Goal: Information Seeking & Learning: Learn about a topic

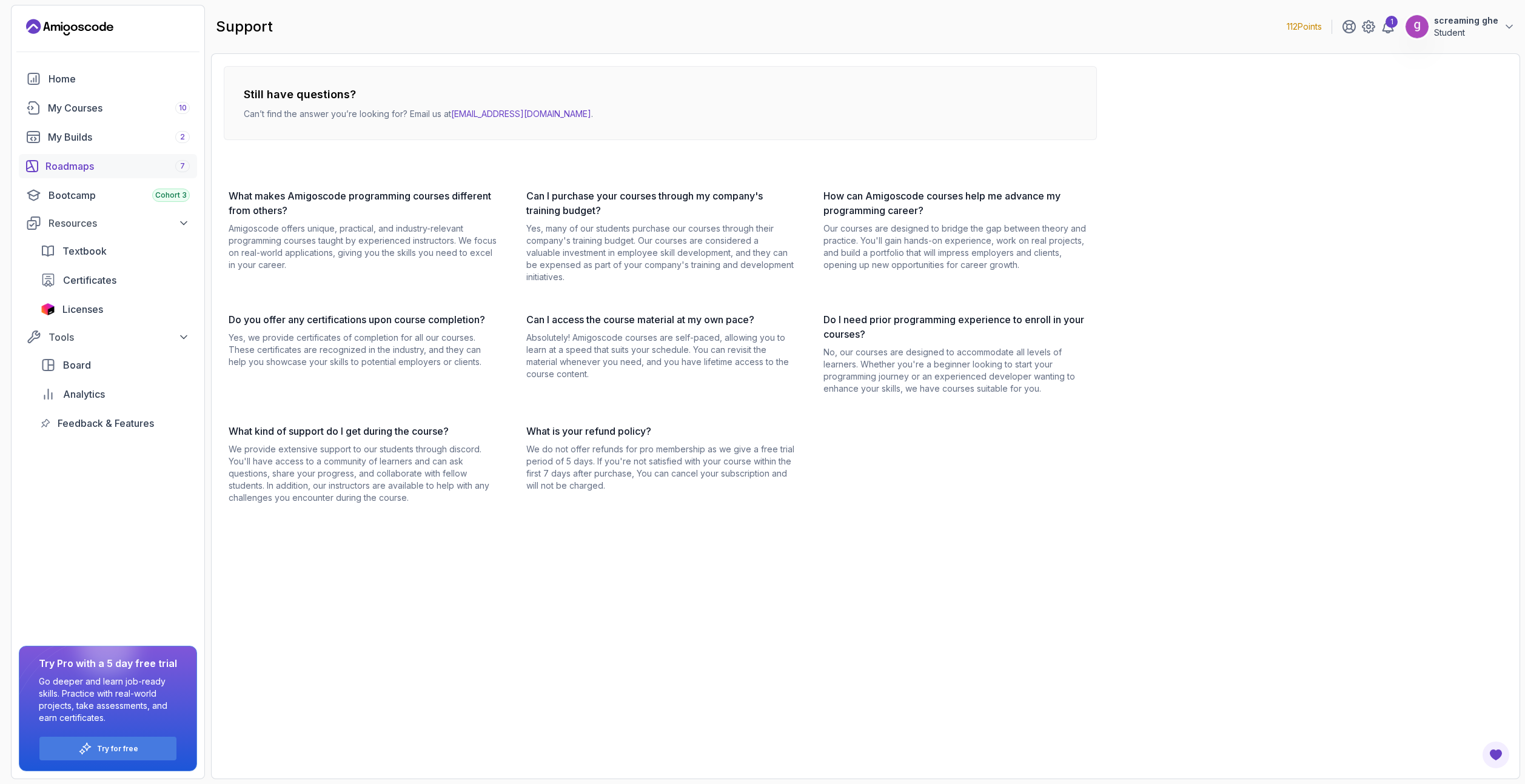
click at [100, 166] on div "Roadmaps 7" at bounding box center [118, 166] width 145 height 15
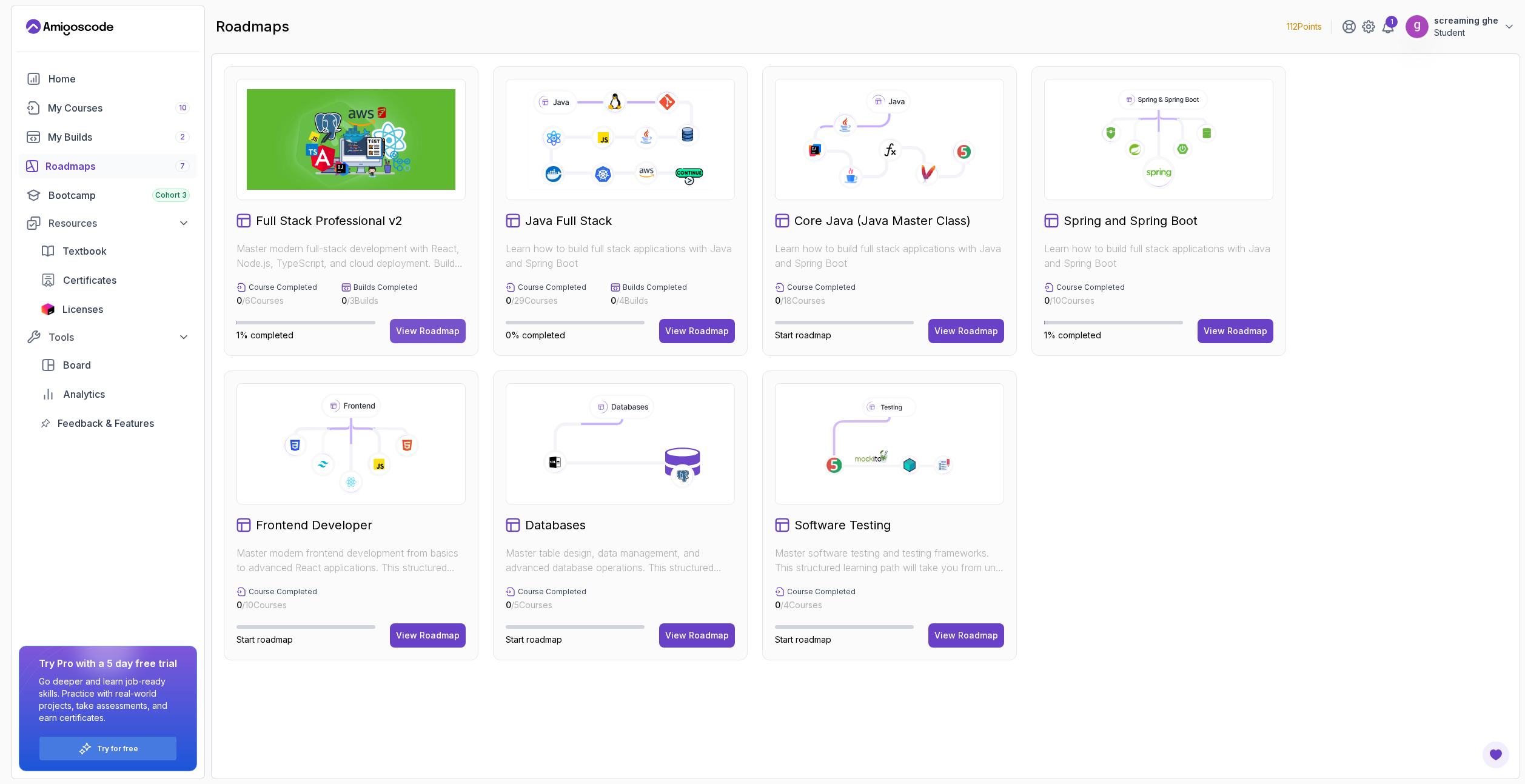
click at [429, 335] on div "View Roadmap" at bounding box center [428, 331] width 64 height 12
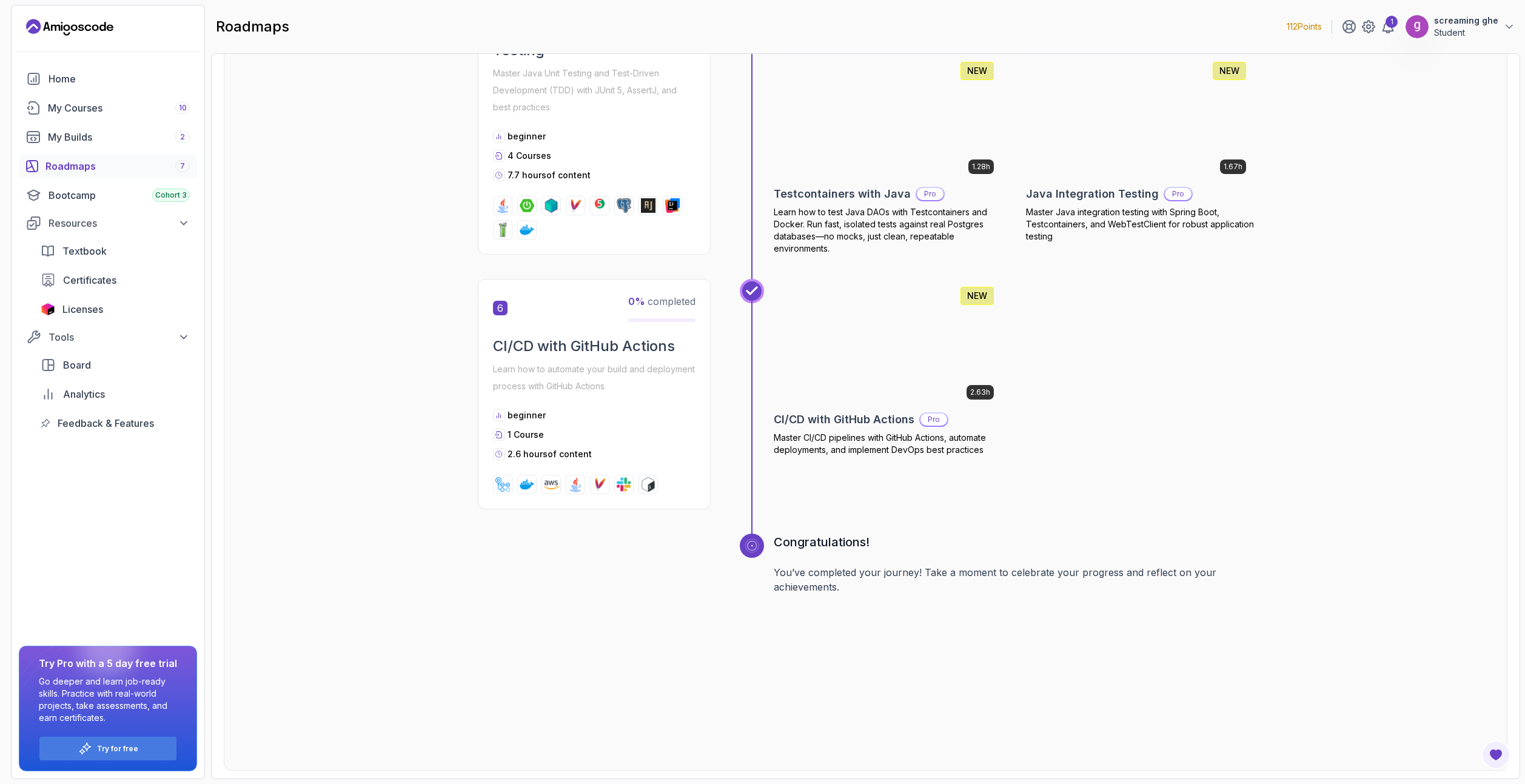
scroll to position [1833, 0]
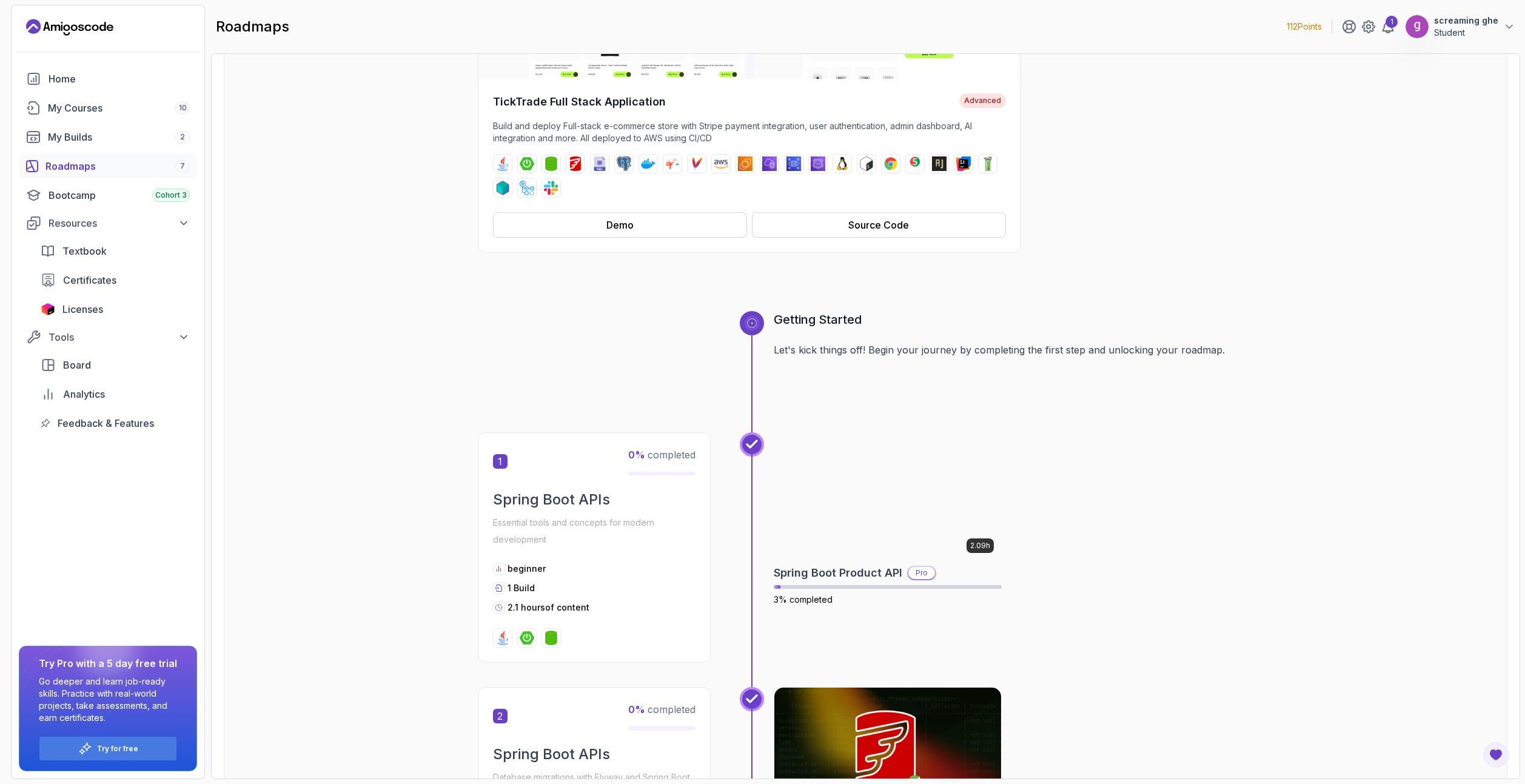
scroll to position [196, 0]
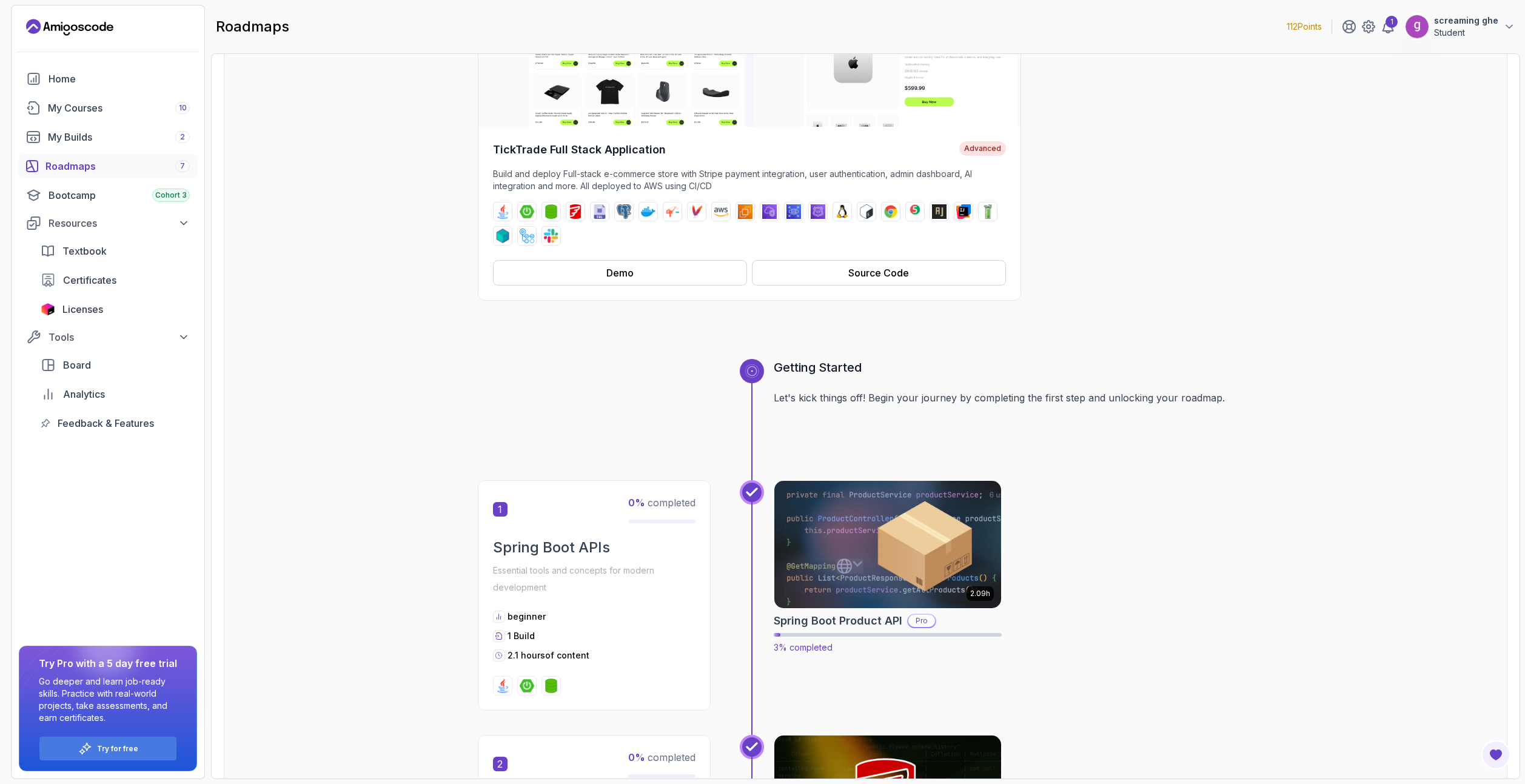
click at [860, 526] on img at bounding box center [887, 544] width 238 height 133
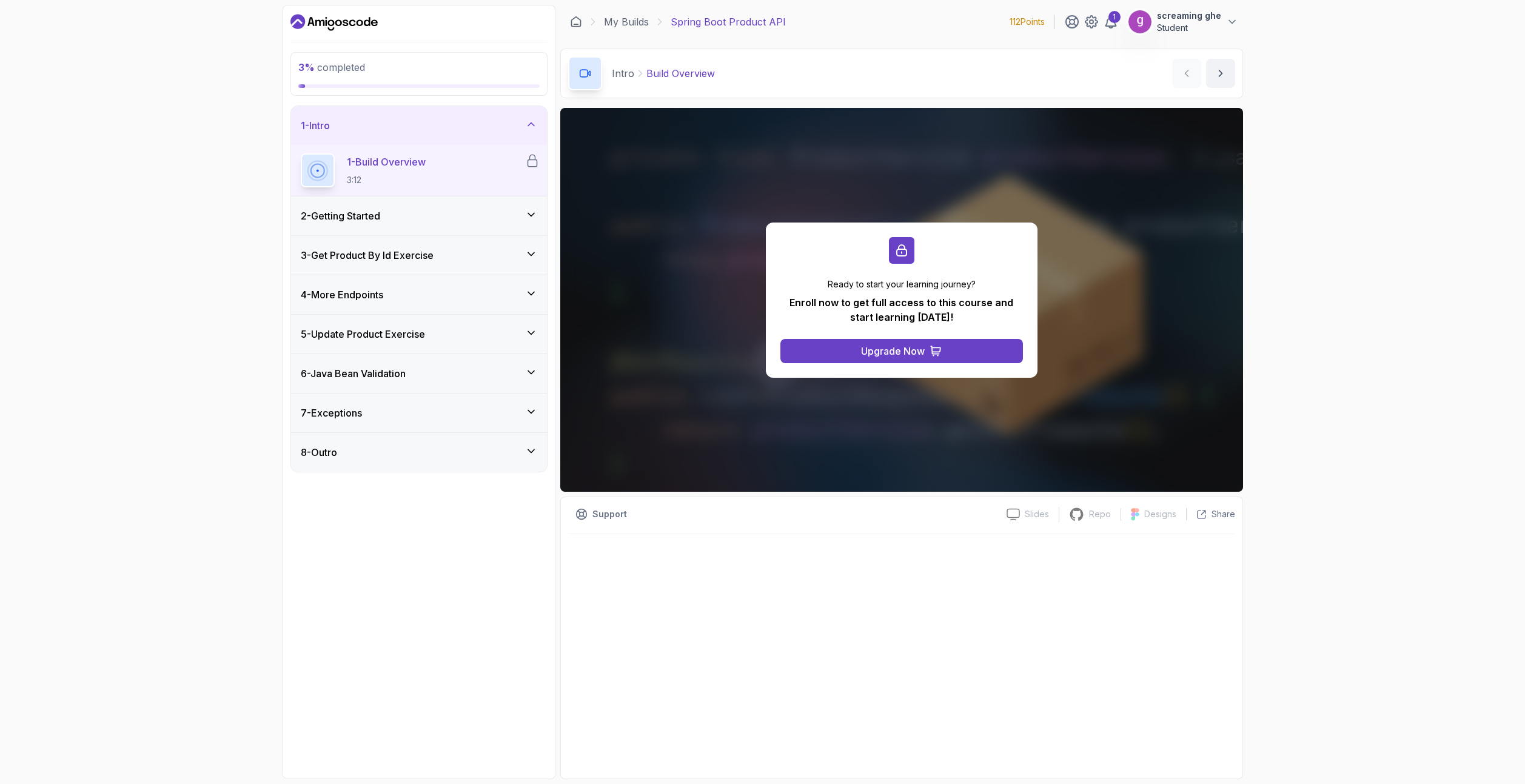
click at [408, 214] on div "2 - Getting Started" at bounding box center [419, 216] width 237 height 15
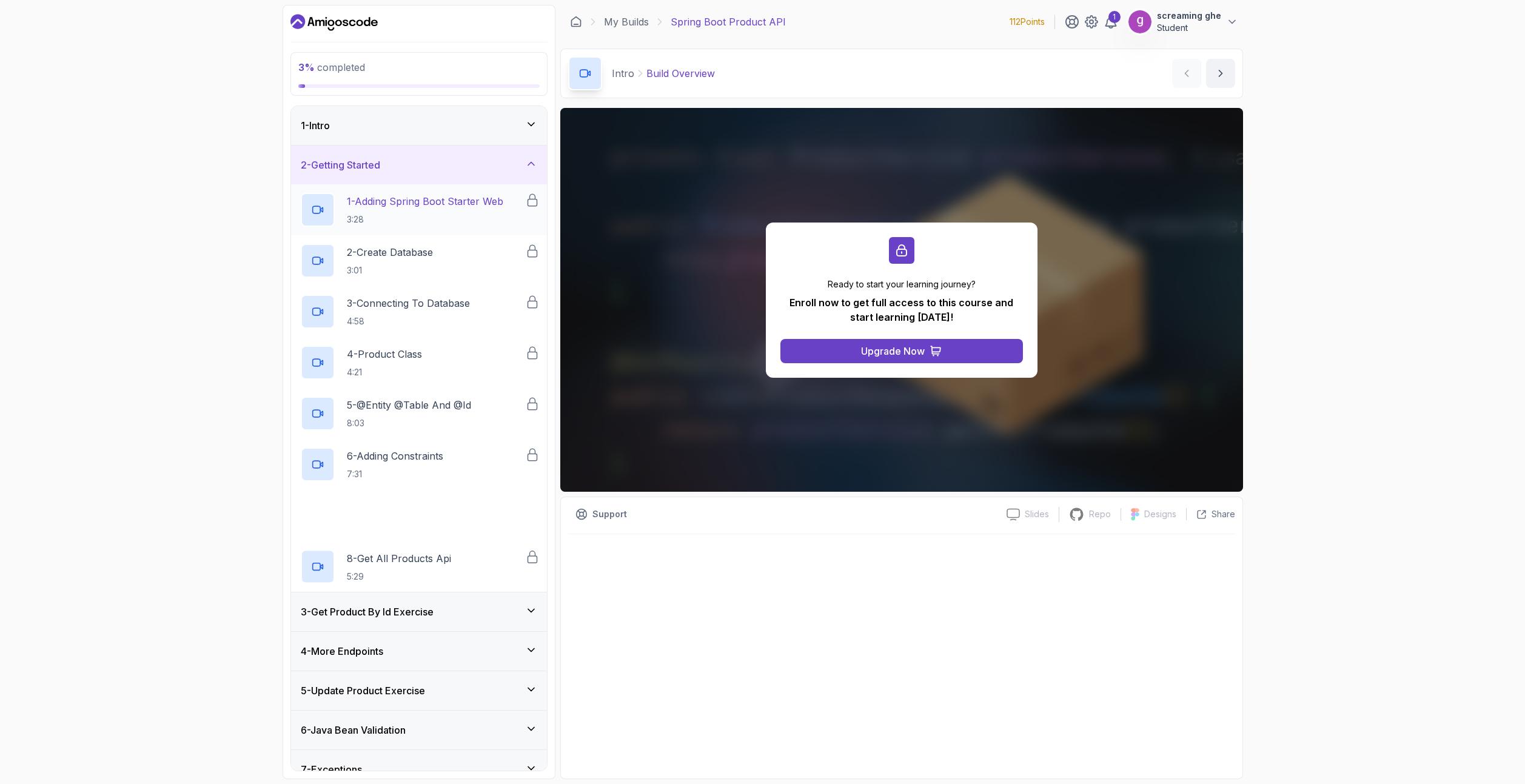
click at [408, 214] on p "3:28" at bounding box center [425, 219] width 157 height 12
click at [387, 622] on div "3 - Get Product By Id Exercise" at bounding box center [419, 612] width 256 height 39
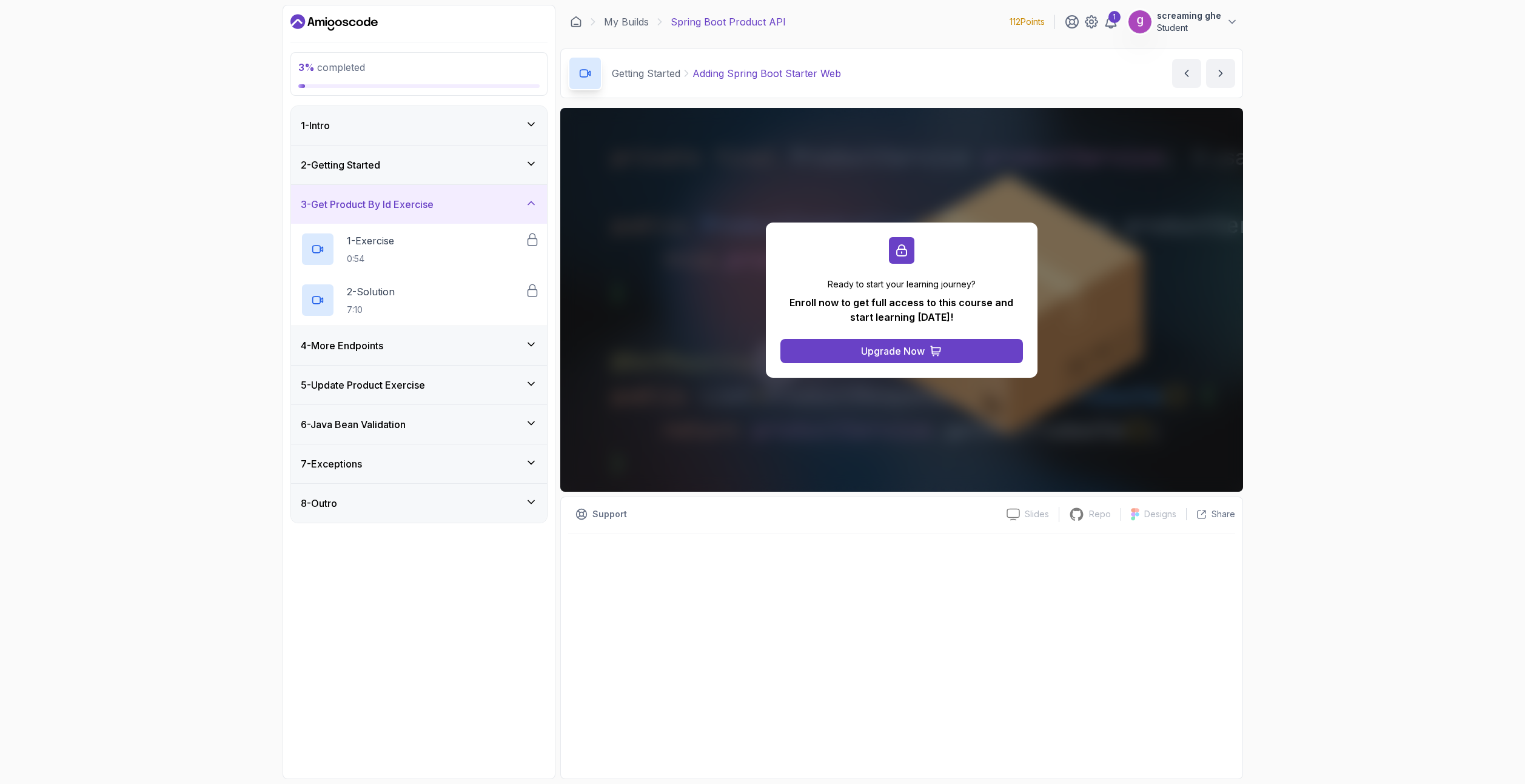
click at [443, 362] on div "4 - More Endpoints" at bounding box center [419, 346] width 256 height 39
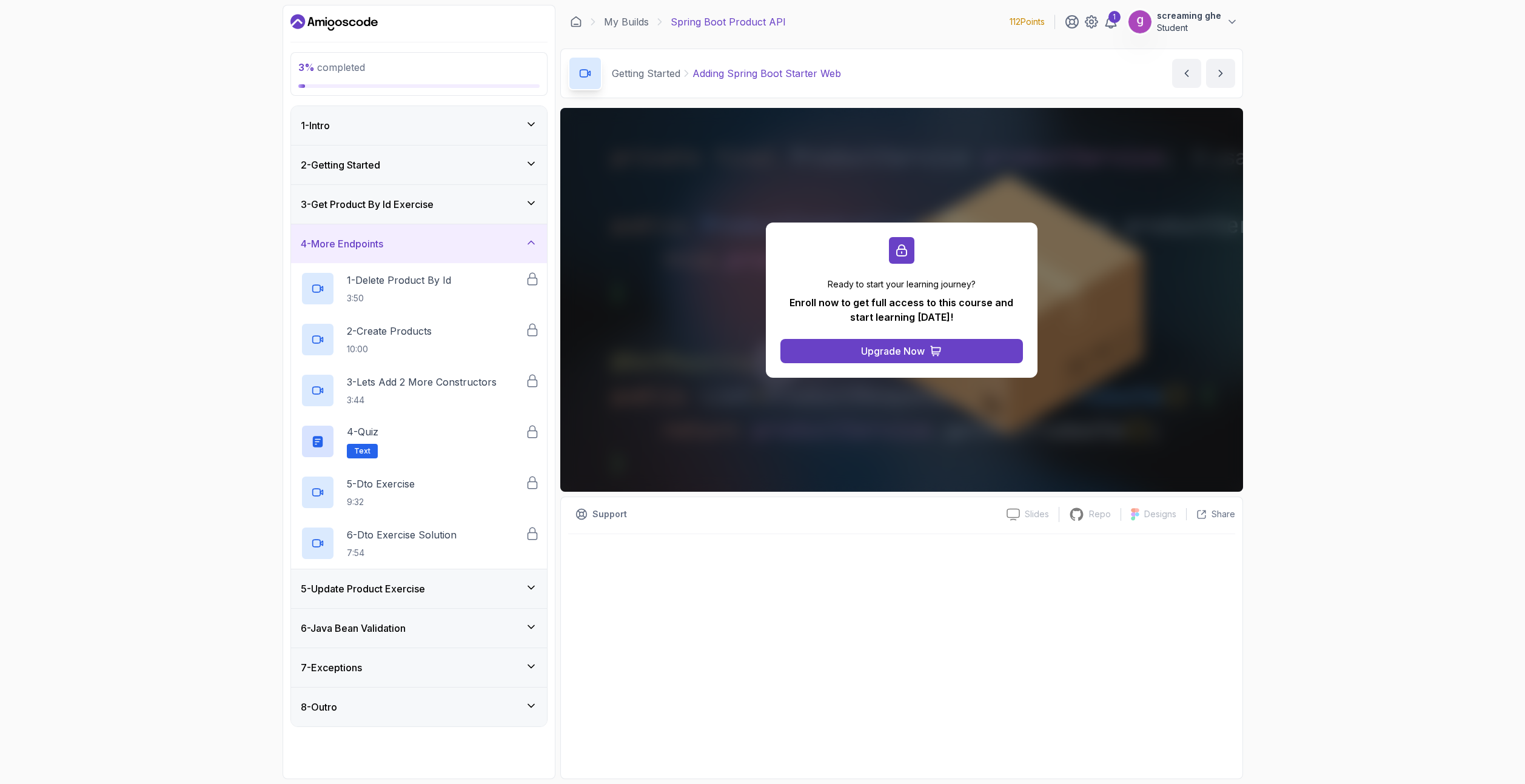
click at [482, 583] on div "5 - Update Product Exercise" at bounding box center [419, 588] width 237 height 15
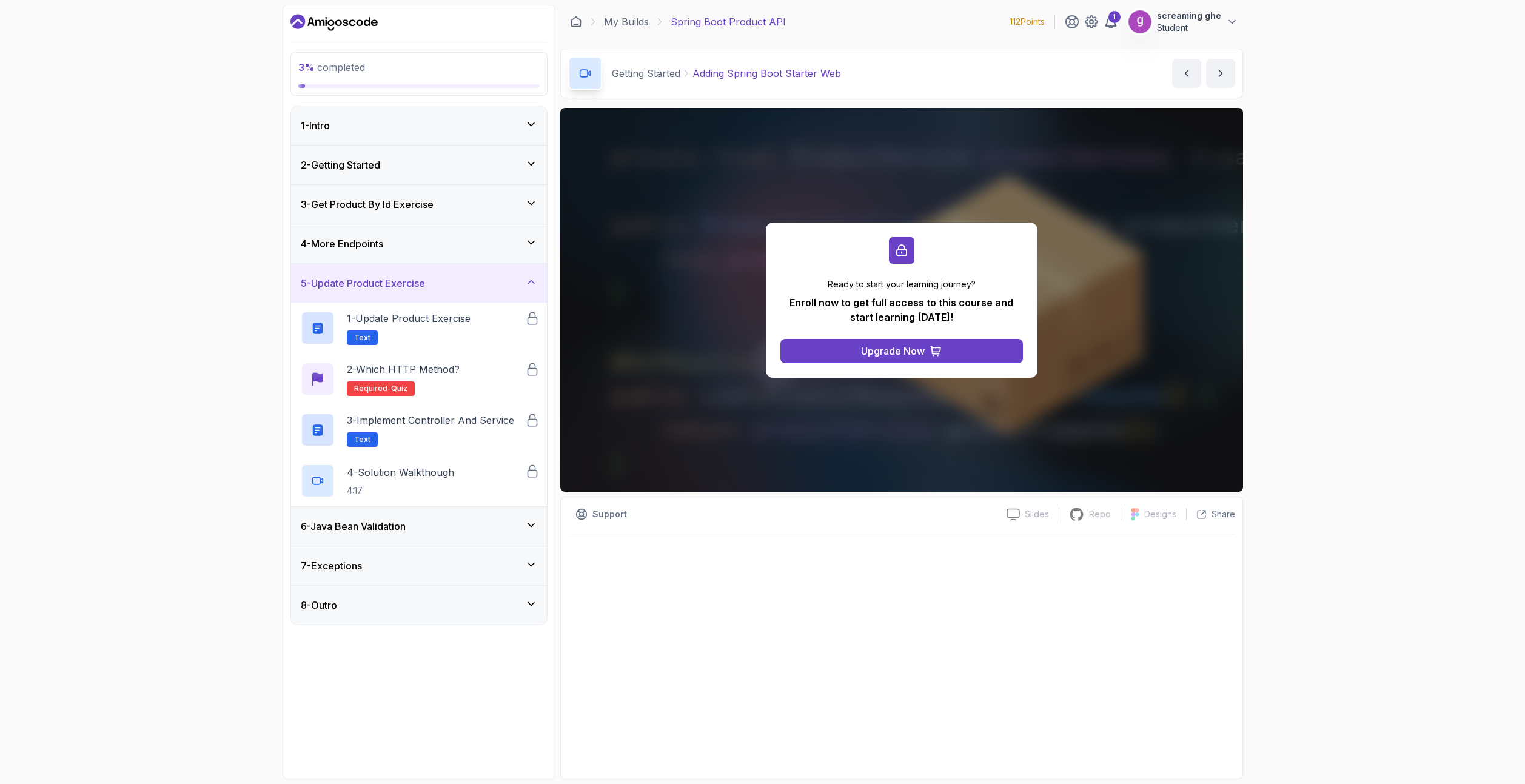
click at [470, 520] on div "6 - Java Bean Validation" at bounding box center [419, 526] width 237 height 15
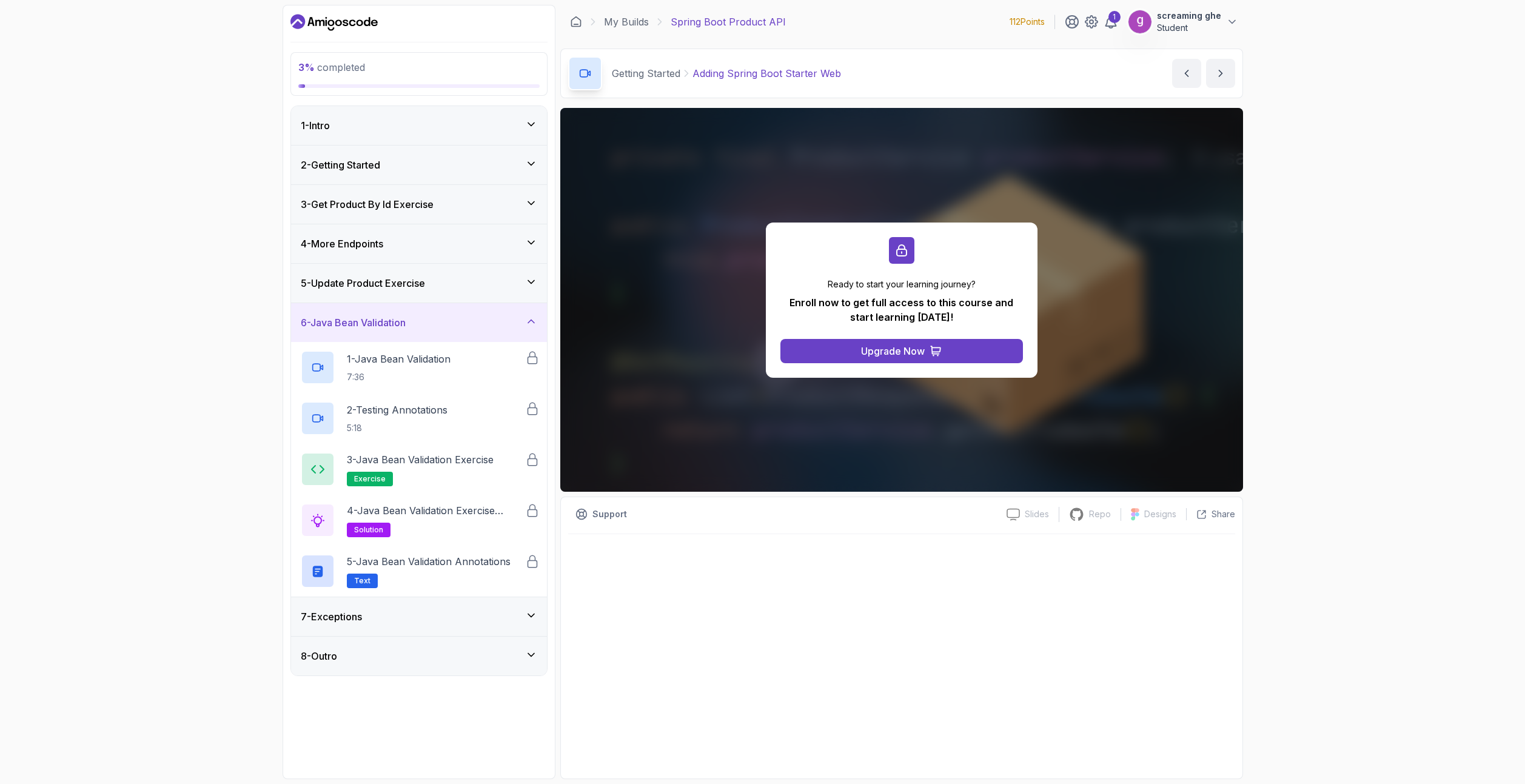
click at [435, 621] on div "7 - Exceptions" at bounding box center [419, 617] width 237 height 15
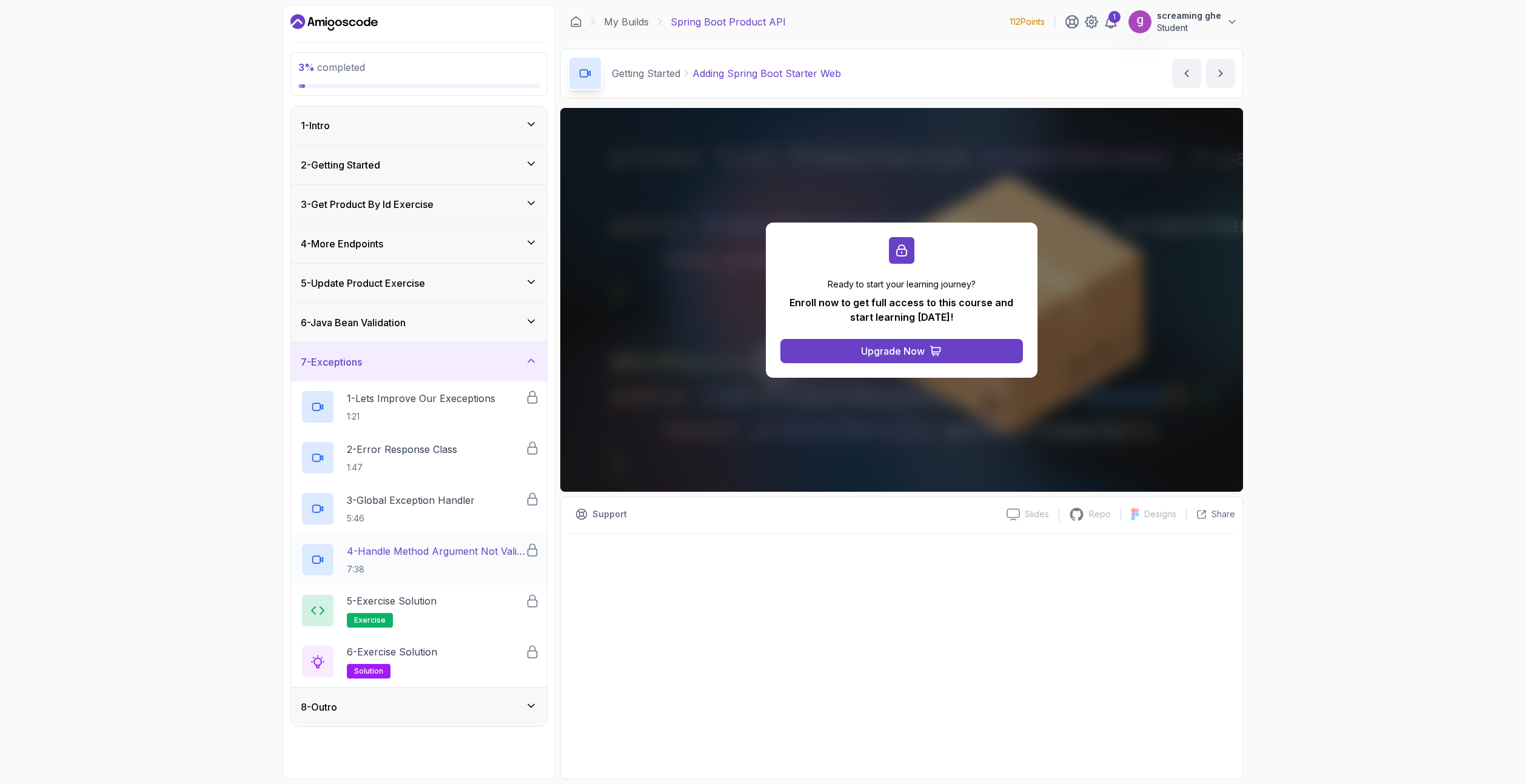
click at [421, 551] on p "4 - Handle Method Argument Not Valid Exception" at bounding box center [436, 551] width 178 height 15
click at [447, 136] on div "1 - Intro" at bounding box center [419, 126] width 256 height 39
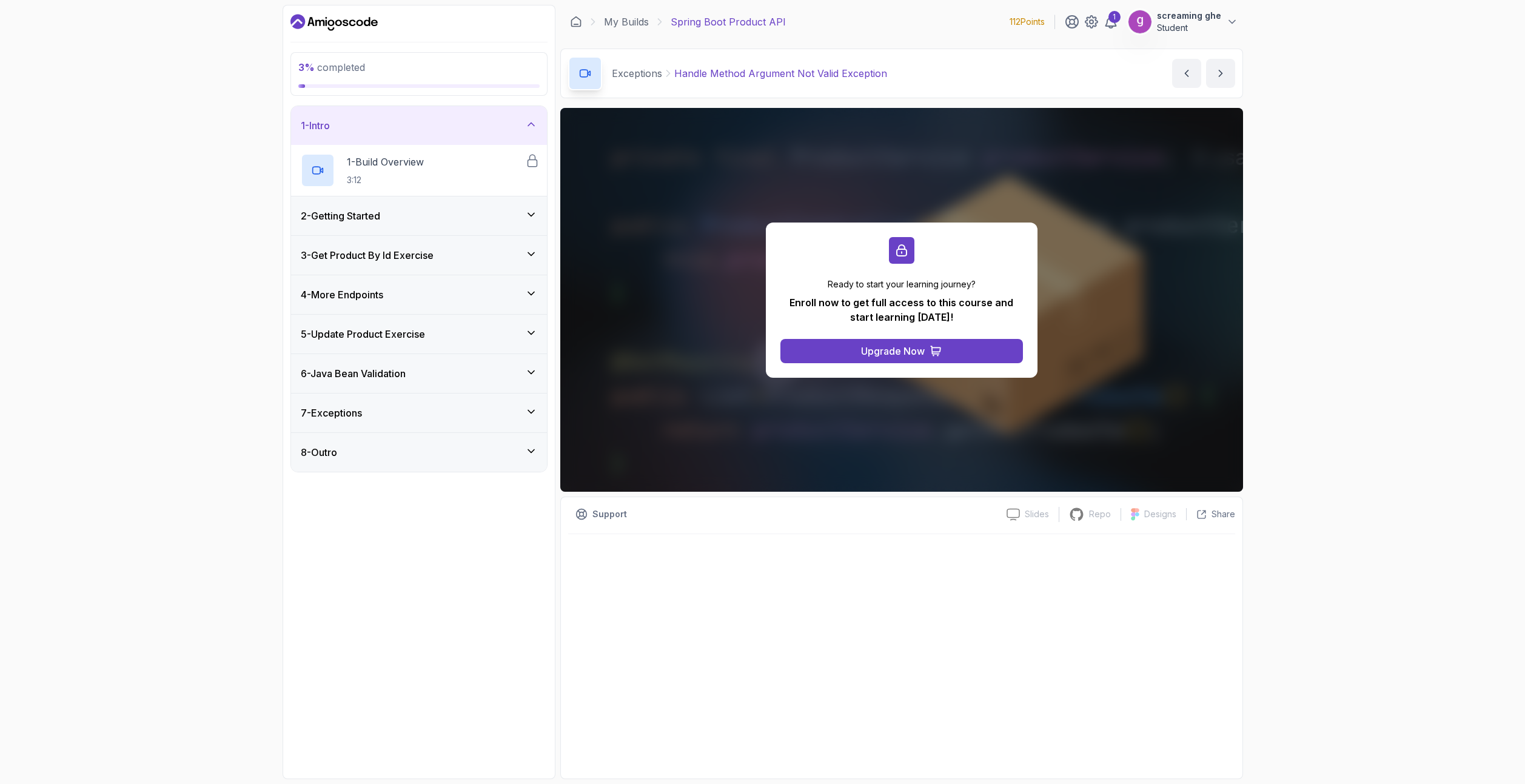
click at [421, 212] on div "2 - Getting Started" at bounding box center [419, 216] width 237 height 15
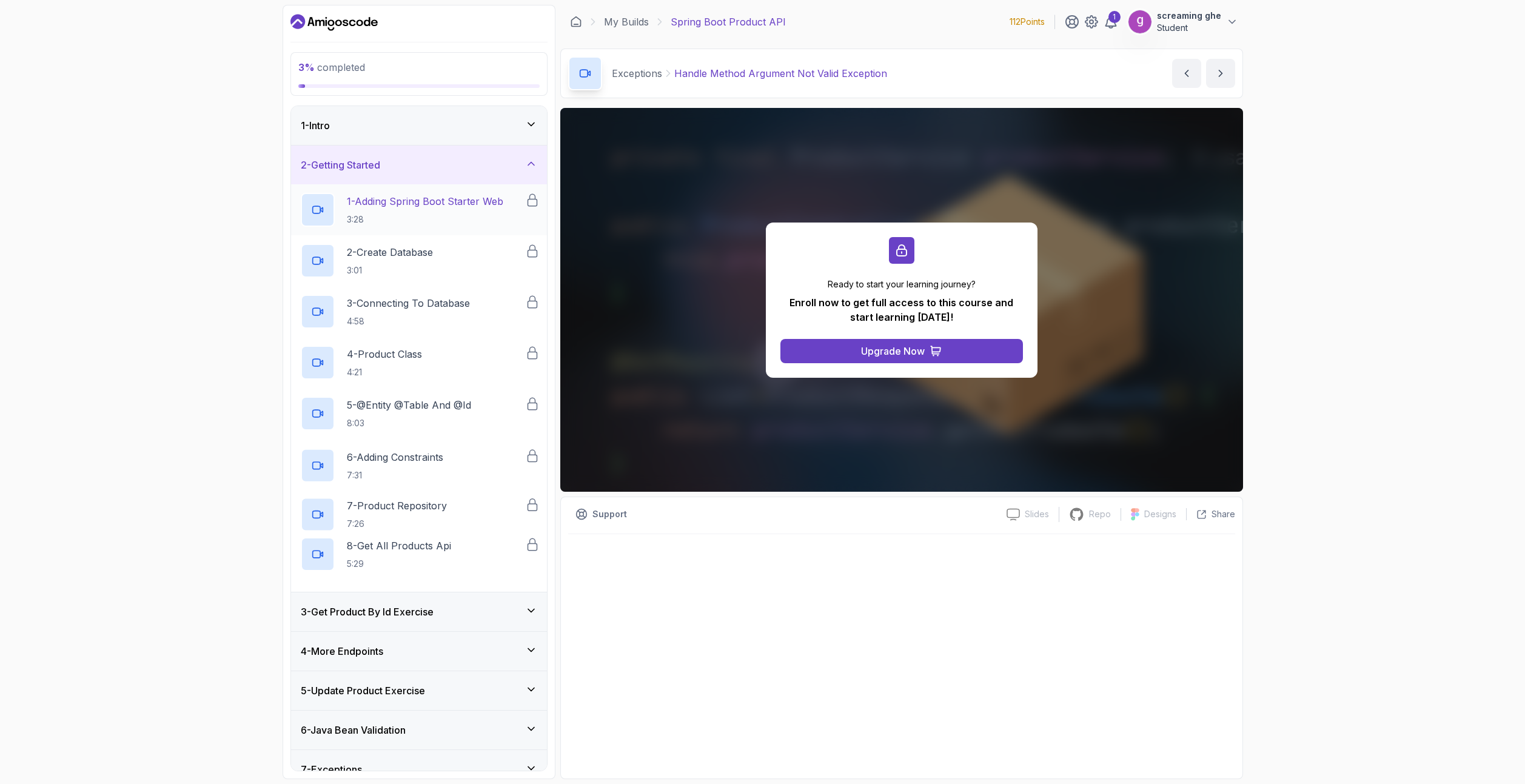
click at [425, 215] on p "3:28" at bounding box center [425, 219] width 157 height 12
